Goal: Check status: Check status

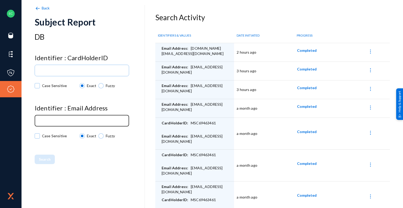
click at [81, 115] on div at bounding box center [82, 120] width 90 height 12
drag, startPoint x: 80, startPoint y: 116, endPoint x: 61, endPoint y: 117, distance: 19.8
click at [61, 117] on div at bounding box center [82, 120] width 90 height 12
click at [59, 120] on input at bounding box center [83, 121] width 88 height 4
paste input "[DOMAIN_NAME][EMAIL_ADDRESS][DOMAIN_NAME]"
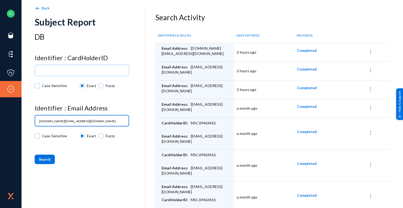
click at [299, 50] on span "Completed" at bounding box center [307, 50] width 20 height 4
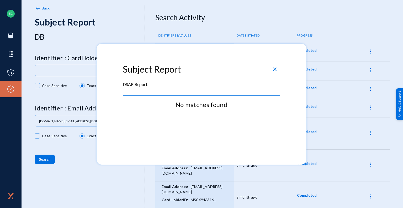
click at [275, 68] on span "close" at bounding box center [275, 69] width 6 height 6
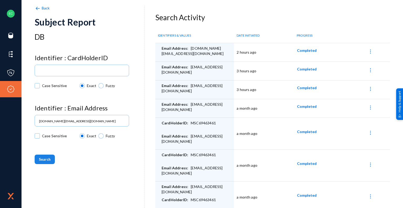
click at [43, 159] on span "Search" at bounding box center [45, 159] width 12 height 4
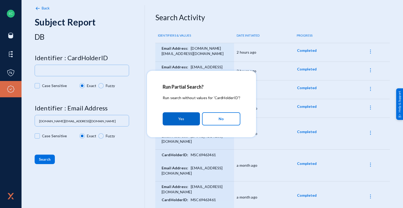
click at [179, 116] on span "Yes" at bounding box center [181, 118] width 6 height 9
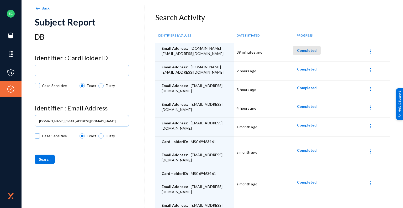
click at [307, 48] on button "Completed" at bounding box center [307, 50] width 28 height 9
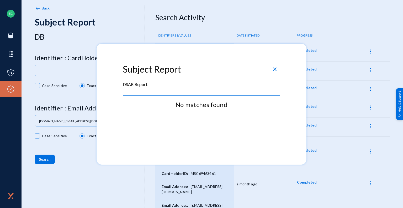
click at [400, 40] on div at bounding box center [201, 104] width 403 height 208
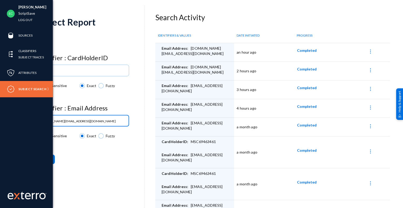
drag, startPoint x: 85, startPoint y: 119, endPoint x: 0, endPoint y: 117, distance: 85.1
click at [0, 116] on div "[PERSON_NAME] ScriptSave Log out Sources Classifiers Subject Traces Attributes …" at bounding box center [201, 104] width 403 height 208
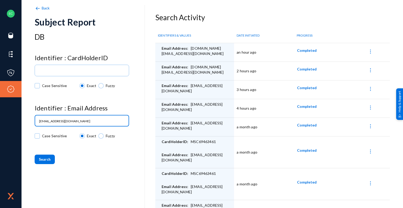
click at [45, 159] on span "Search" at bounding box center [45, 159] width 12 height 4
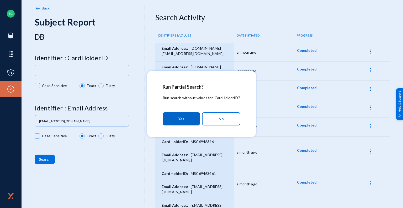
click at [187, 120] on button "Yes" at bounding box center [181, 118] width 37 height 13
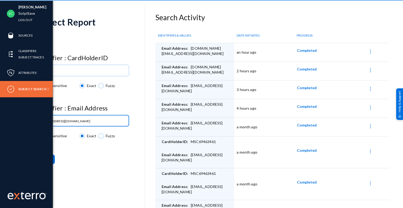
drag, startPoint x: 81, startPoint y: 120, endPoint x: 0, endPoint y: 117, distance: 80.9
click at [0, 117] on div "[PERSON_NAME] ScriptSave Log out Sources Classifiers Subject Traces Attributes …" at bounding box center [201, 104] width 403 height 208
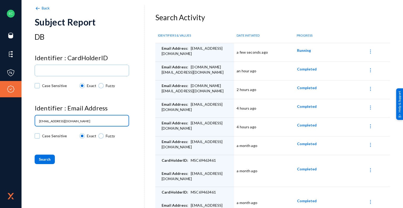
click at [44, 158] on span "Search" at bounding box center [45, 159] width 12 height 4
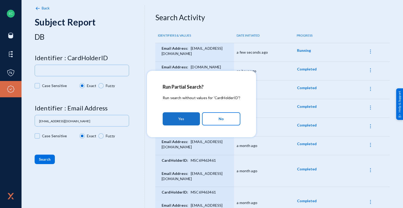
click at [184, 120] on span "Yes" at bounding box center [181, 118] width 6 height 9
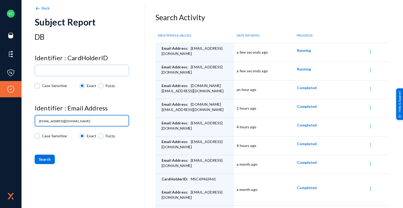
click at [76, 121] on input "[EMAIL_ADDRESS][DOMAIN_NAME]" at bounding box center [83, 121] width 88 height 4
drag, startPoint x: 76, startPoint y: 121, endPoint x: 56, endPoint y: 121, distance: 19.7
click at [56, 121] on input "[EMAIL_ADDRESS][DOMAIN_NAME]" at bounding box center [83, 121] width 88 height 4
type input "[EMAIL_ADDRESS][PERSON_NAME][DOMAIN_NAME]"
click at [35, 154] on button "Search" at bounding box center [45, 158] width 20 height 9
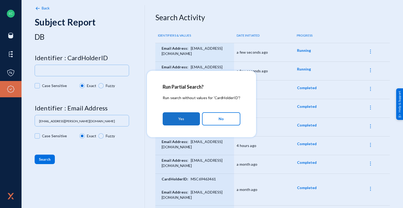
click at [181, 118] on span "Yes" at bounding box center [181, 118] width 6 height 9
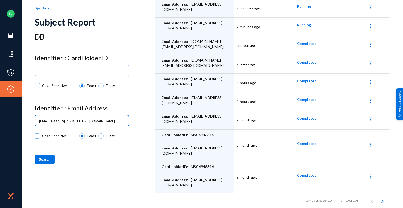
scroll to position [64, 0]
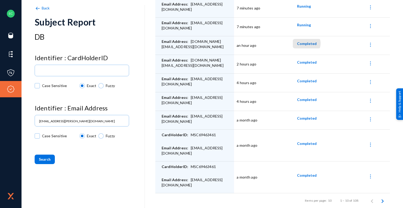
click at [305, 43] on span "Completed" at bounding box center [307, 43] width 20 height 4
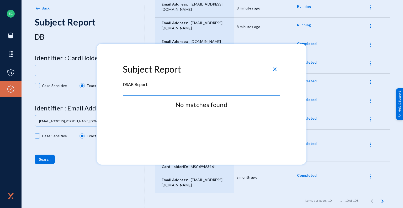
click at [275, 70] on span "close" at bounding box center [275, 69] width 6 height 6
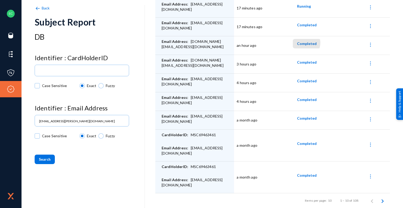
click at [302, 42] on span "Completed" at bounding box center [307, 43] width 20 height 4
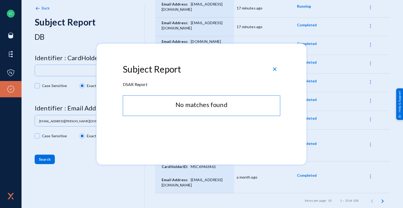
click at [274, 69] on span "close" at bounding box center [275, 69] width 6 height 6
